Goal: Information Seeking & Learning: Check status

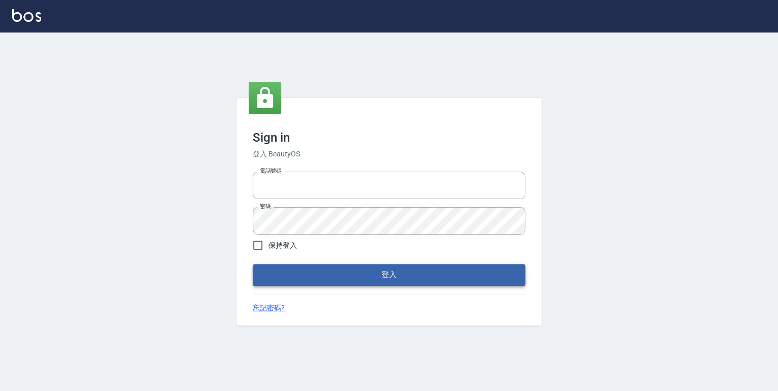
type input "0952331713"
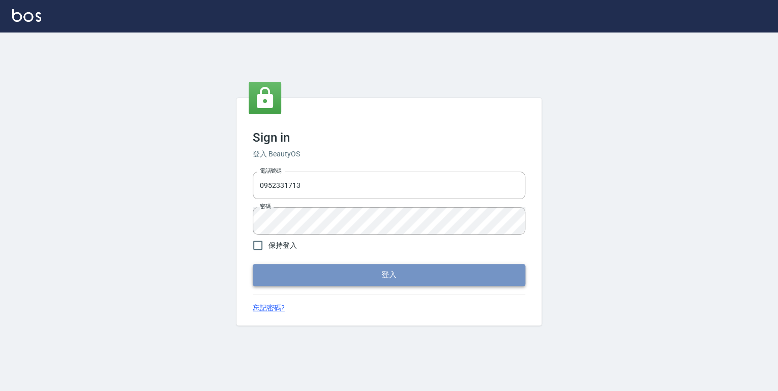
click at [325, 272] on button "登入" at bounding box center [389, 274] width 272 height 21
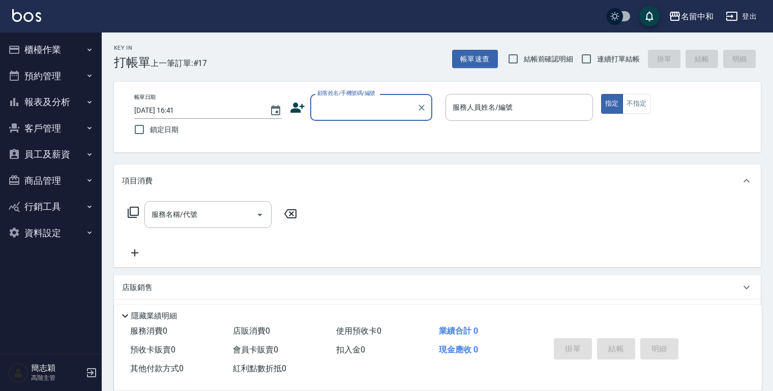
click at [89, 103] on icon "button" at bounding box center [89, 102] width 4 height 3
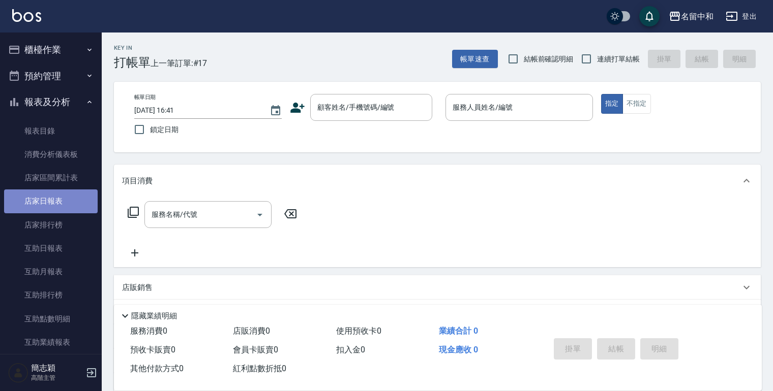
click at [56, 207] on link "店家日報表" at bounding box center [51, 201] width 94 height 23
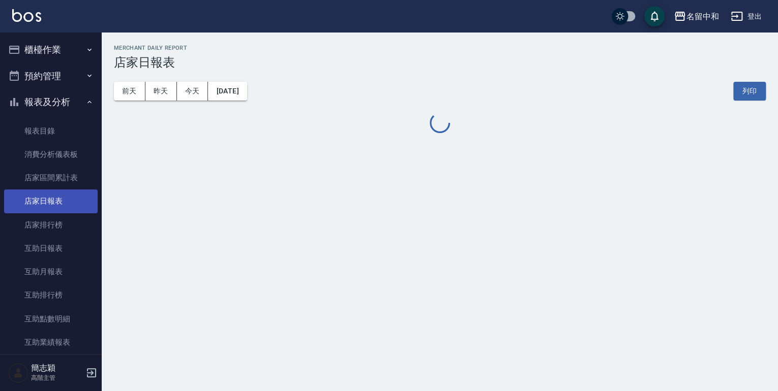
click at [56, 201] on link "店家日報表" at bounding box center [51, 201] width 94 height 23
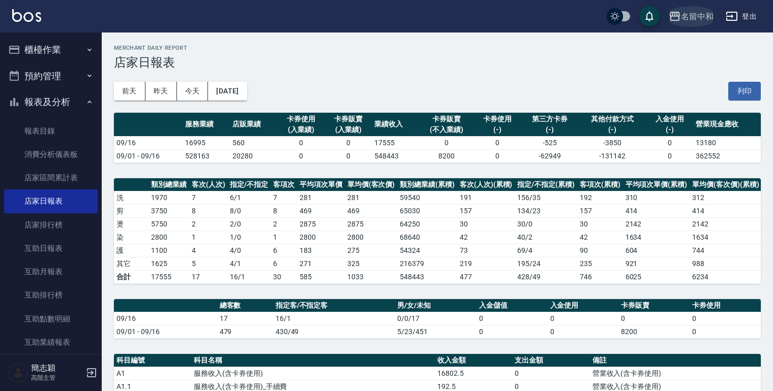
click at [674, 16] on icon "button" at bounding box center [675, 16] width 10 height 9
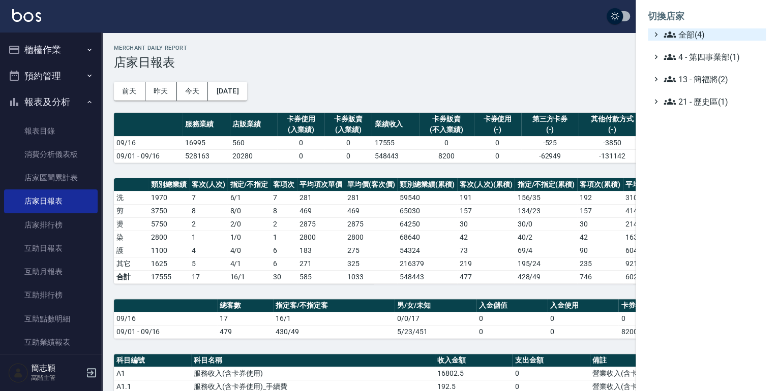
click at [665, 35] on icon at bounding box center [669, 35] width 12 height 6
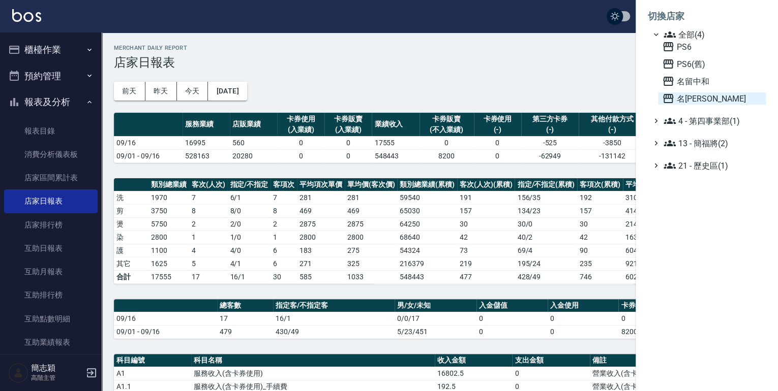
click at [665, 97] on icon at bounding box center [668, 98] width 10 height 9
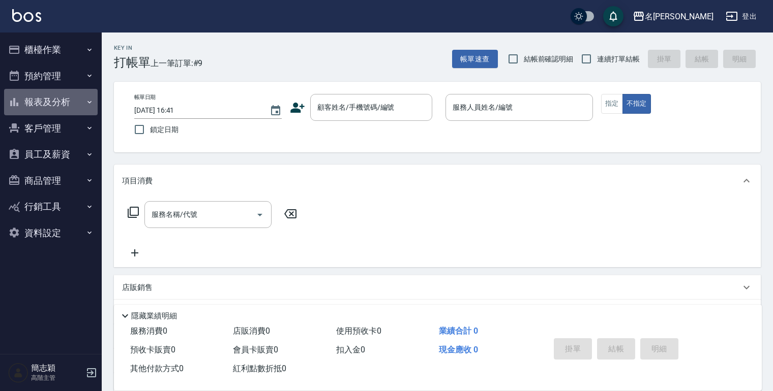
click at [90, 103] on icon "button" at bounding box center [89, 102] width 8 height 8
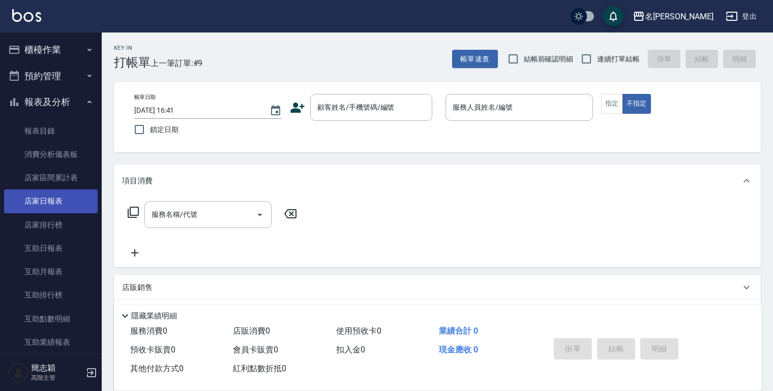
click at [45, 200] on link "店家日報表" at bounding box center [51, 201] width 94 height 23
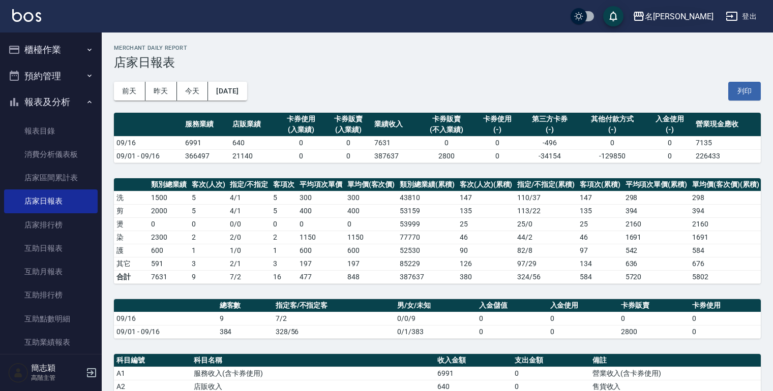
click at [645, 17] on icon "button" at bounding box center [638, 16] width 12 height 12
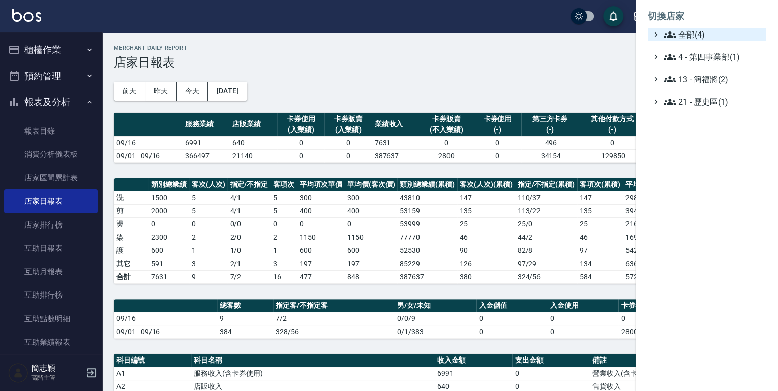
click at [665, 30] on icon at bounding box center [669, 34] width 12 height 12
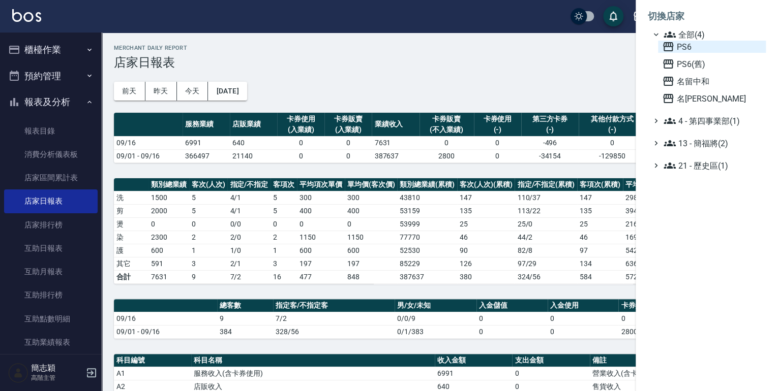
click at [671, 43] on icon at bounding box center [668, 46] width 10 height 9
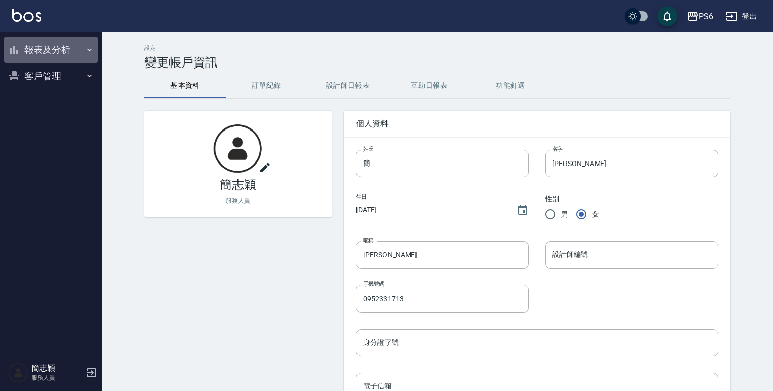
click at [89, 49] on icon "button" at bounding box center [89, 50] width 8 height 8
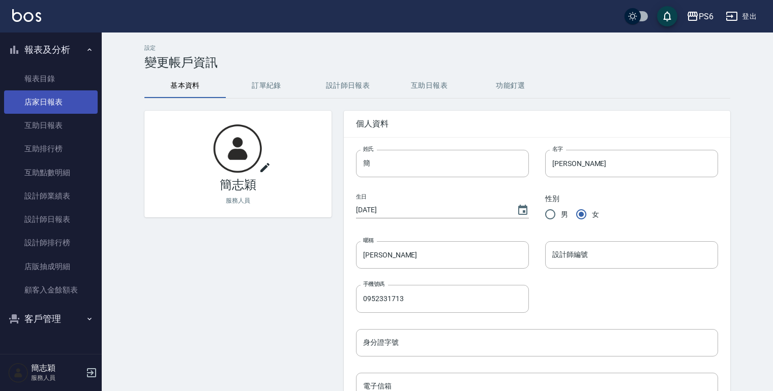
click at [53, 106] on link "店家日報表" at bounding box center [51, 101] width 94 height 23
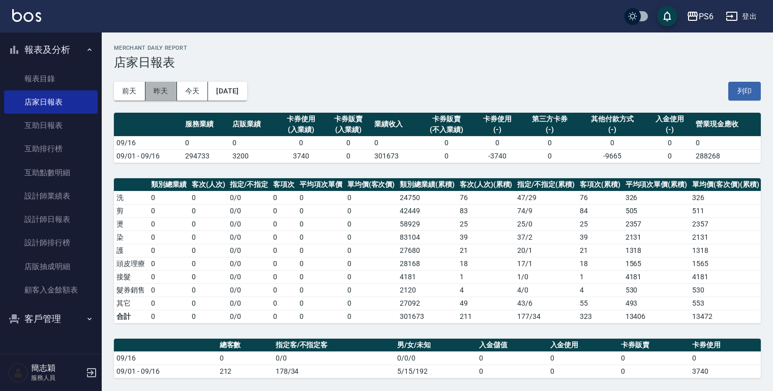
click at [166, 98] on button "昨天" at bounding box center [161, 91] width 32 height 19
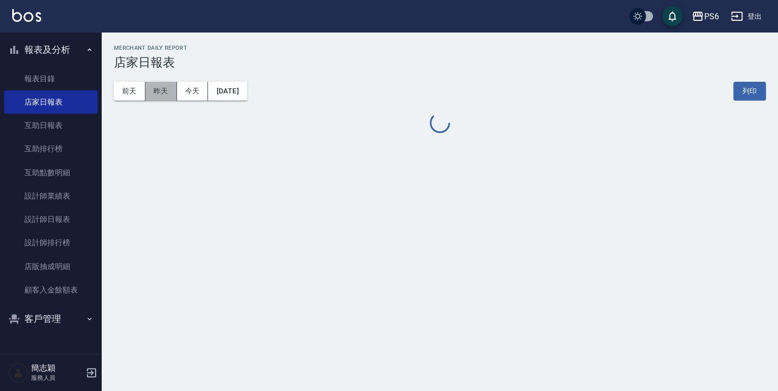
click at [166, 98] on button "昨天" at bounding box center [161, 91] width 32 height 19
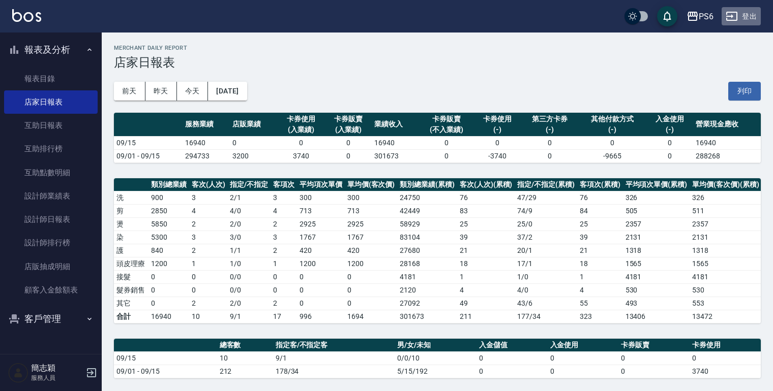
click at [743, 15] on button "登出" at bounding box center [740, 16] width 39 height 19
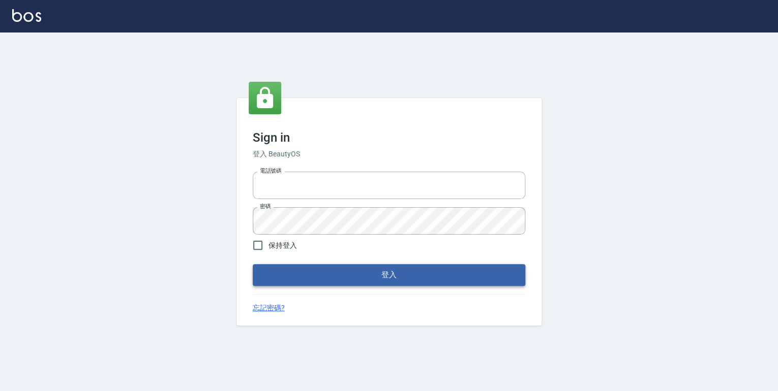
type input "0952331713"
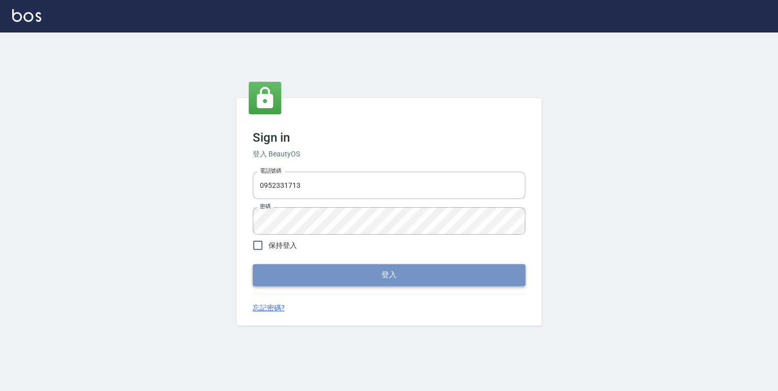
click at [375, 274] on button "登入" at bounding box center [389, 274] width 272 height 21
